Goal: Task Accomplishment & Management: Manage account settings

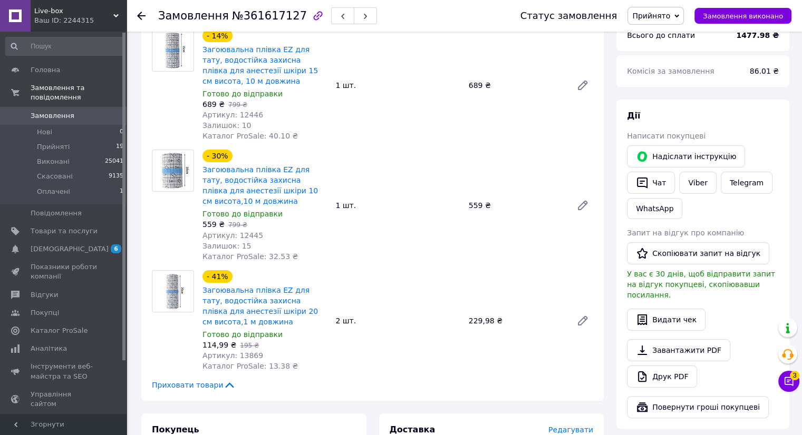
scroll to position [94, 0]
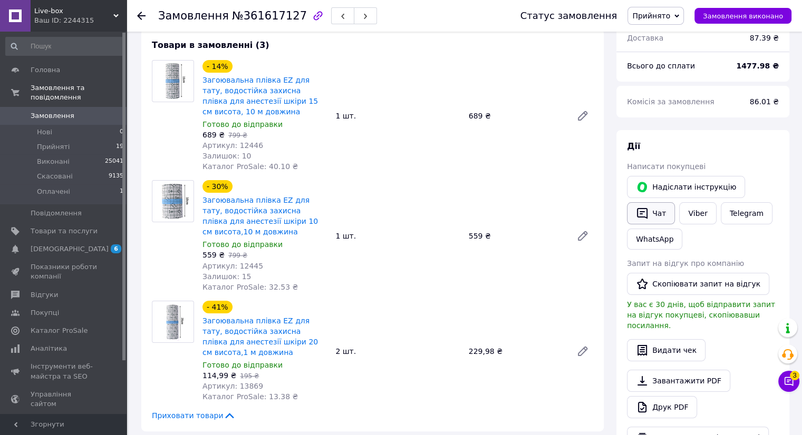
click at [643, 216] on icon "button" at bounding box center [642, 213] width 13 height 13
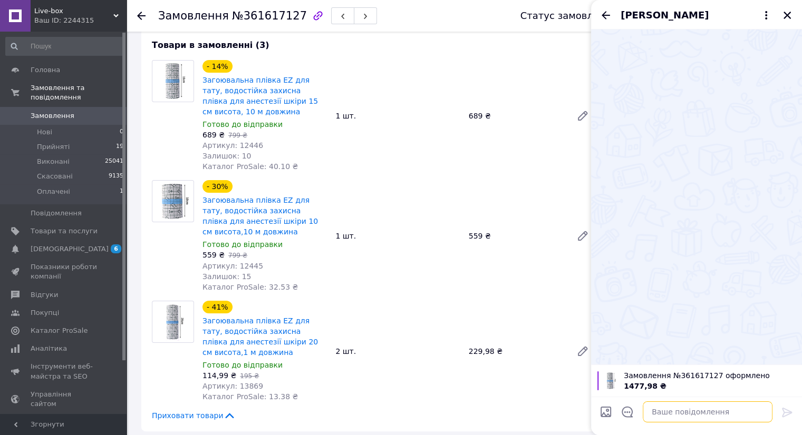
click at [665, 413] on textarea at bounding box center [707, 412] width 130 height 21
paste textarea "[URL][DOMAIN_NAME]"
type textarea "Добрий день. Ваш чек [URL][DOMAIN_NAME]"
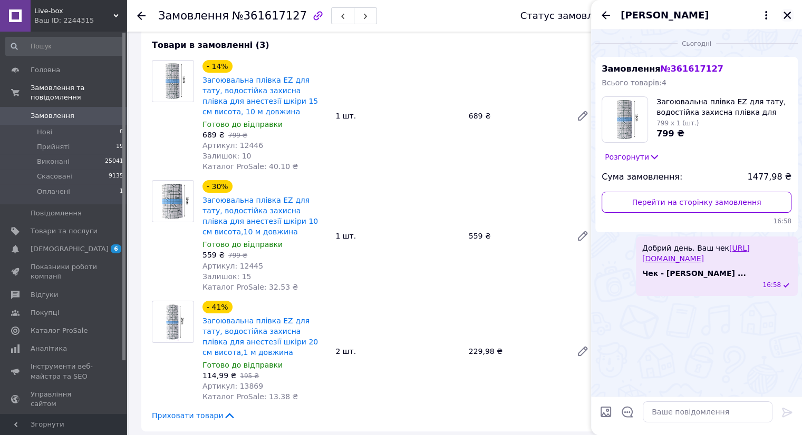
click at [790, 17] on icon "Закрити" at bounding box center [786, 15] width 9 height 9
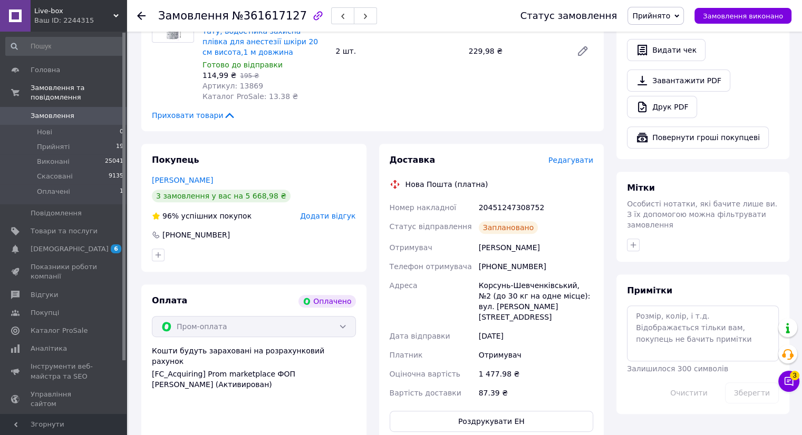
scroll to position [396, 0]
click at [53, 142] on span "Прийняті" at bounding box center [53, 146] width 33 height 9
